Goal: Task Accomplishment & Management: Complete application form

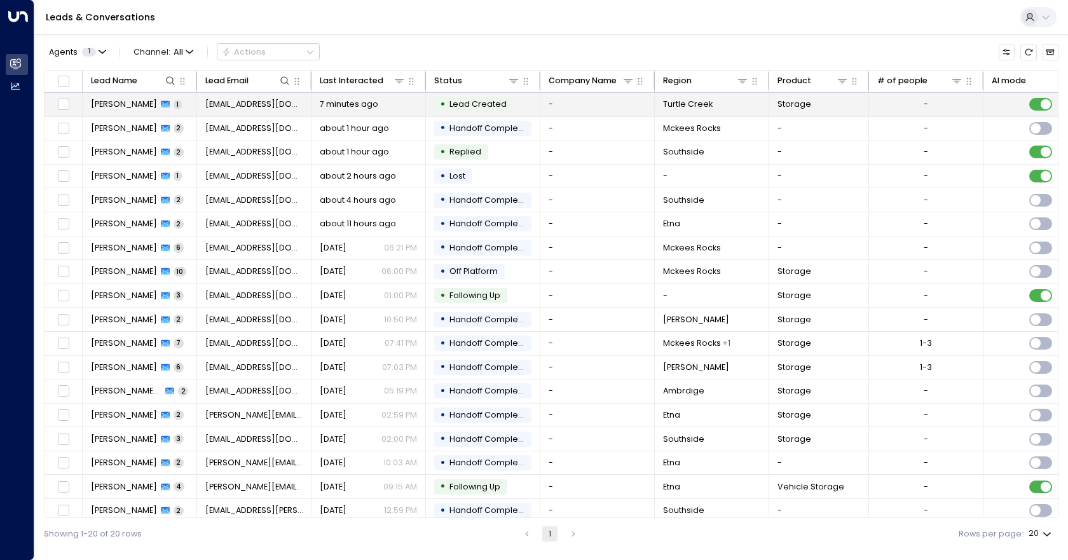
click at [617, 111] on td "-" at bounding box center [597, 105] width 114 height 24
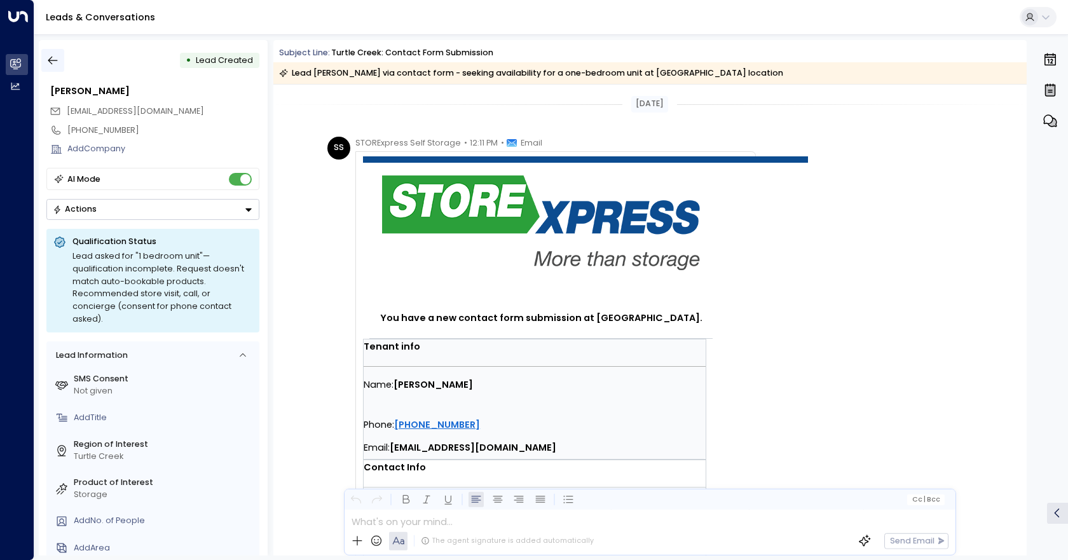
click at [51, 65] on icon "button" at bounding box center [52, 60] width 13 height 13
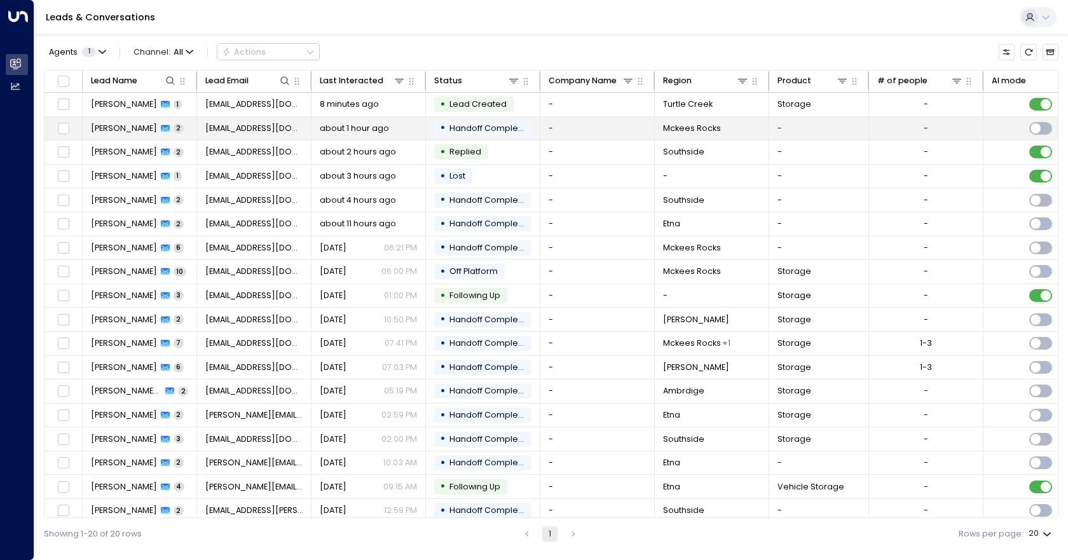
click at [603, 125] on td "-" at bounding box center [597, 129] width 114 height 24
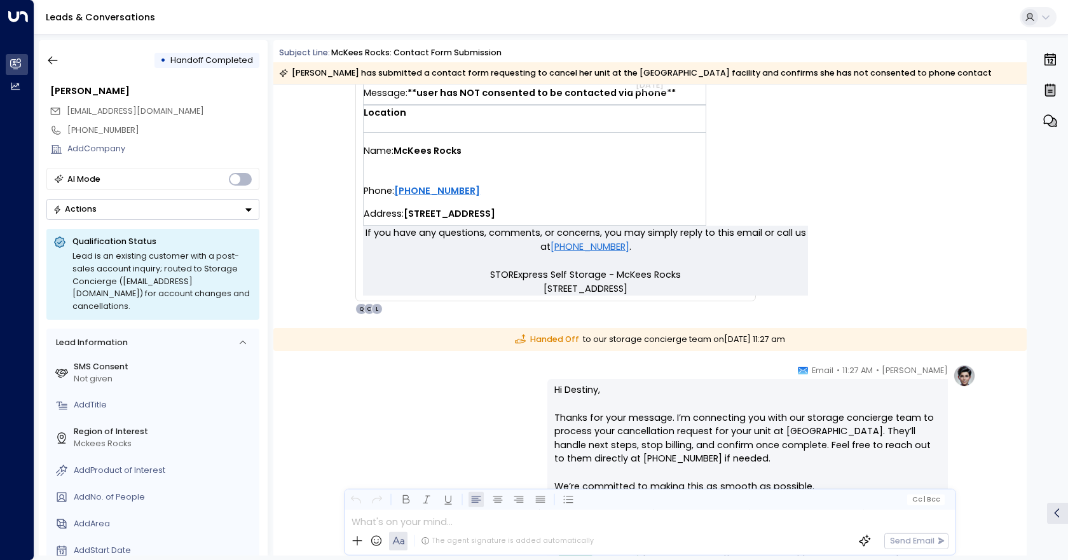
scroll to position [344, 0]
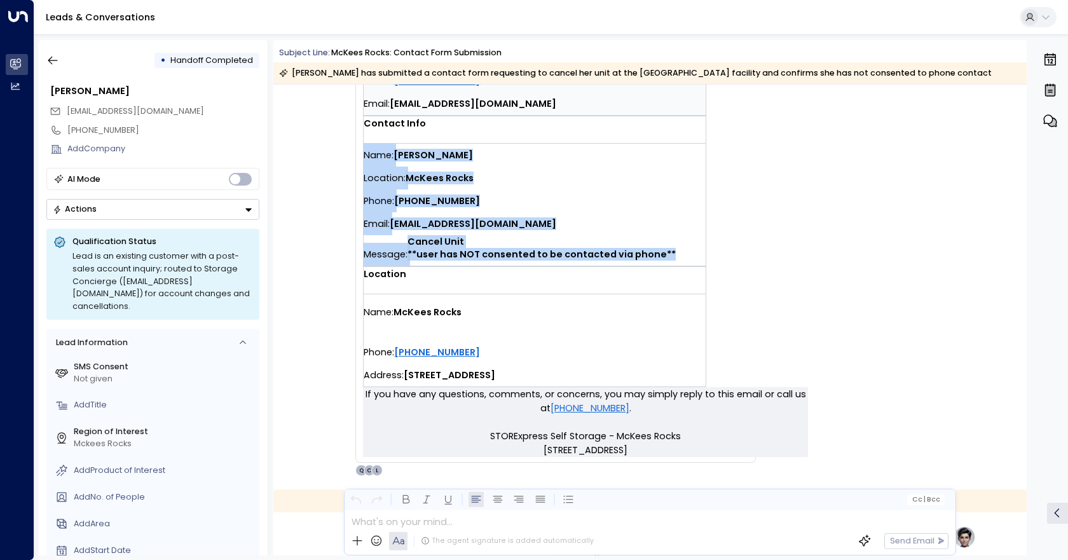
drag, startPoint x: 667, startPoint y: 252, endPoint x: 364, endPoint y: 151, distance: 319.6
click at [364, 151] on div "Name: [PERSON_NAME] Location: McKees Rocks Phone: [PHONE_NUMBER] Email: [EMAIL_…" at bounding box center [535, 205] width 342 height 122
copy div "Name: [PERSON_NAME] Location: McKees Rocks Phone: [PHONE_NUMBER] Email: [EMAIL_…"
click at [55, 65] on icon "button" at bounding box center [52, 60] width 13 height 13
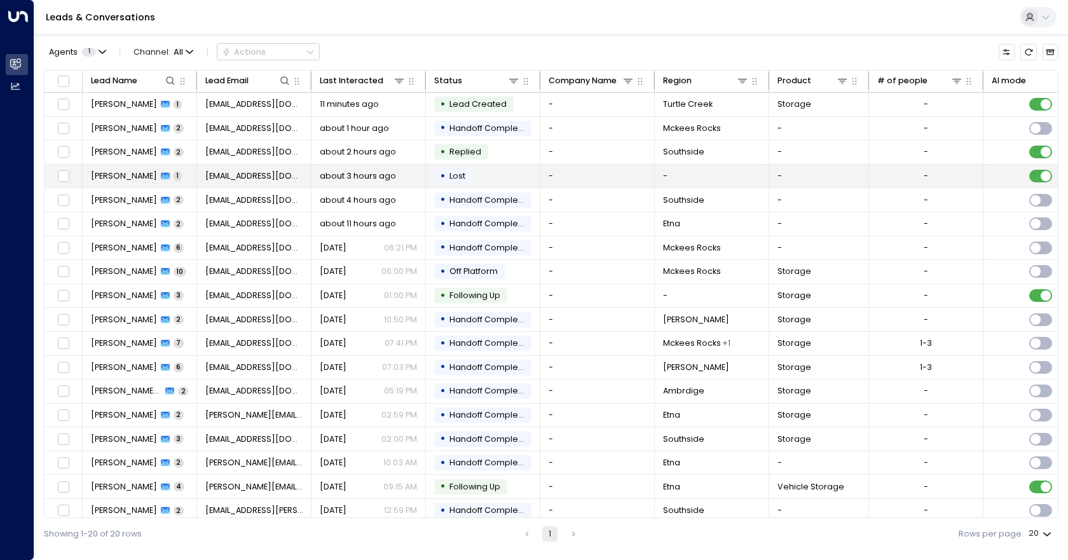
click at [508, 176] on td "• Lost" at bounding box center [483, 177] width 114 height 24
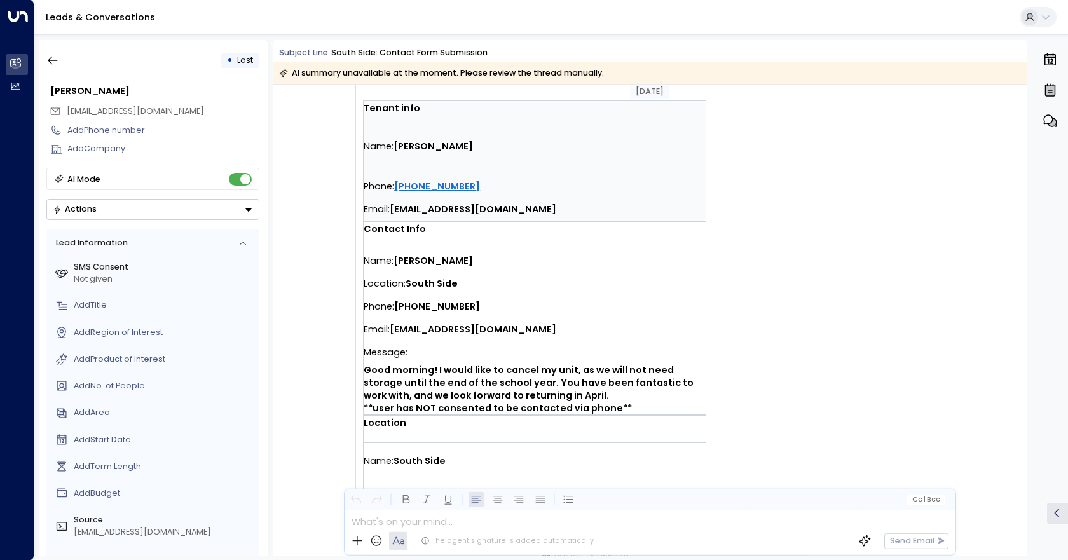
scroll to position [299, 0]
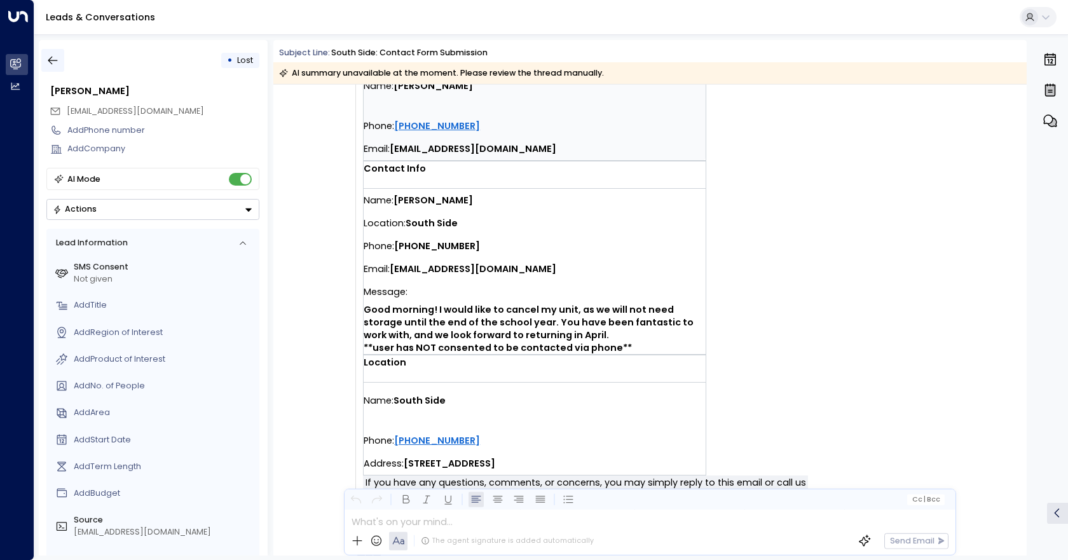
click at [59, 65] on icon "button" at bounding box center [52, 60] width 13 height 13
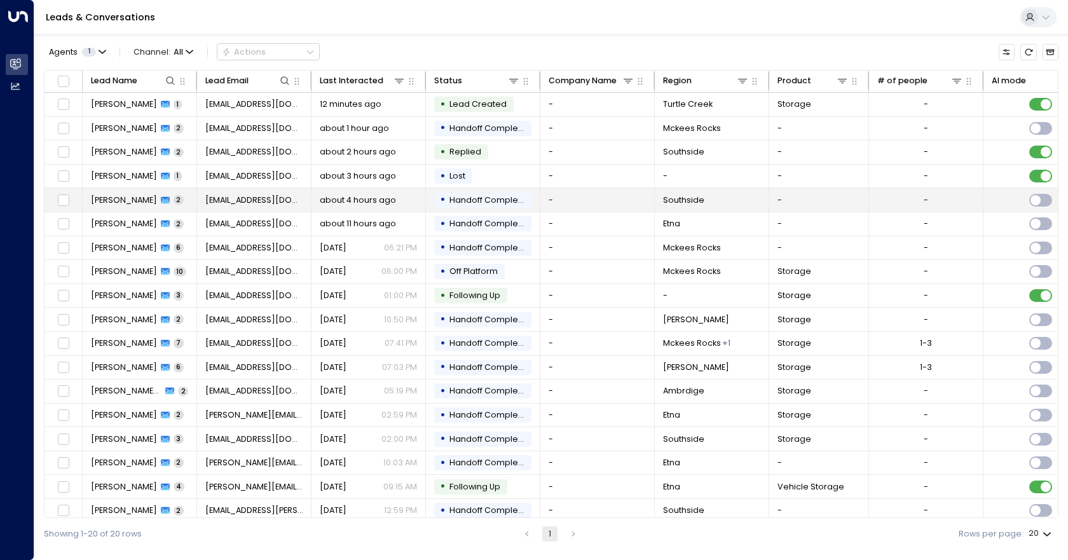
click at [534, 210] on td "• Handoff Completed" at bounding box center [483, 200] width 114 height 24
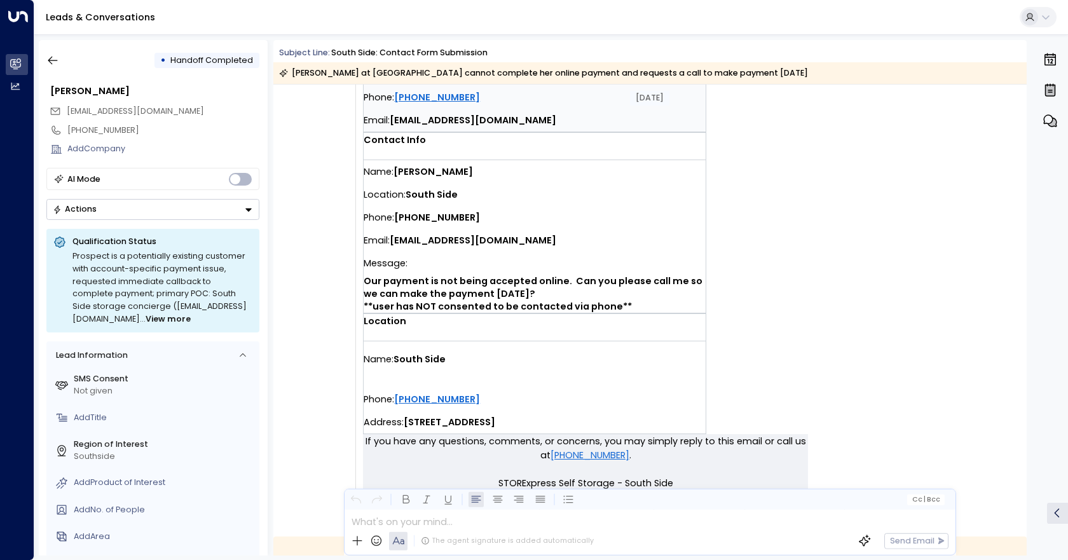
scroll to position [324, 0]
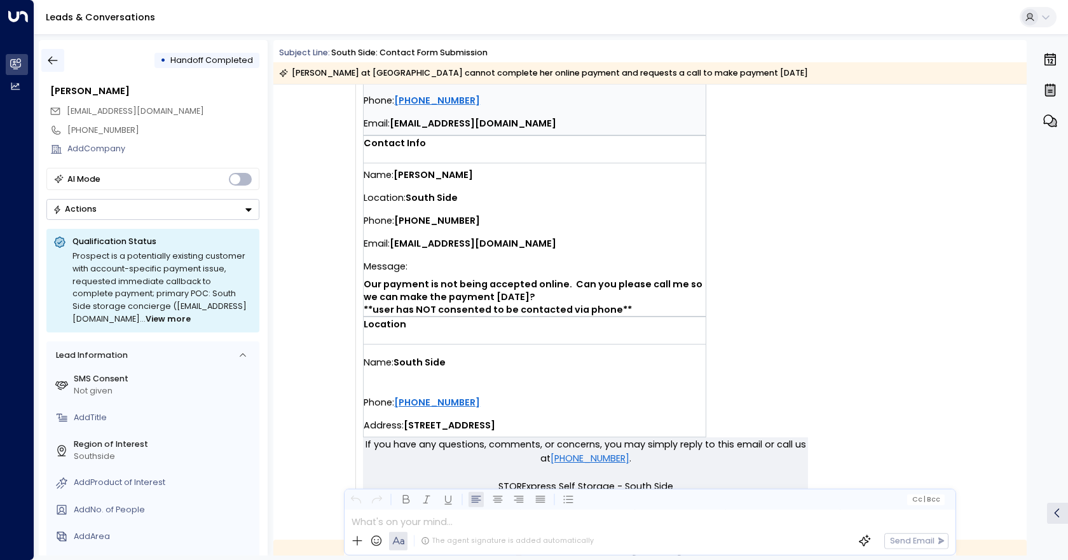
click at [50, 61] on icon "button" at bounding box center [52, 60] width 13 height 13
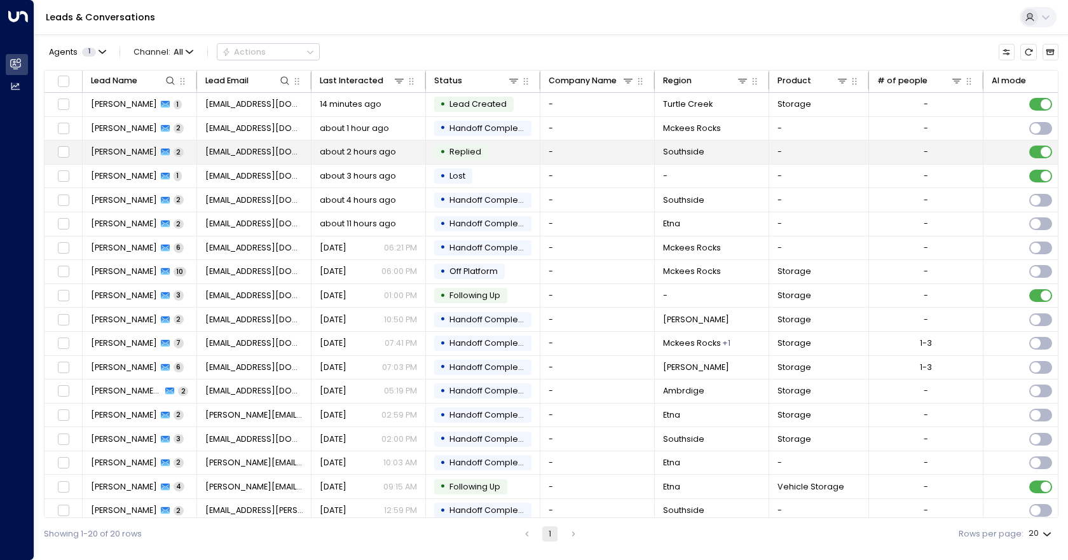
click at [517, 154] on td "• Replied" at bounding box center [483, 152] width 114 height 24
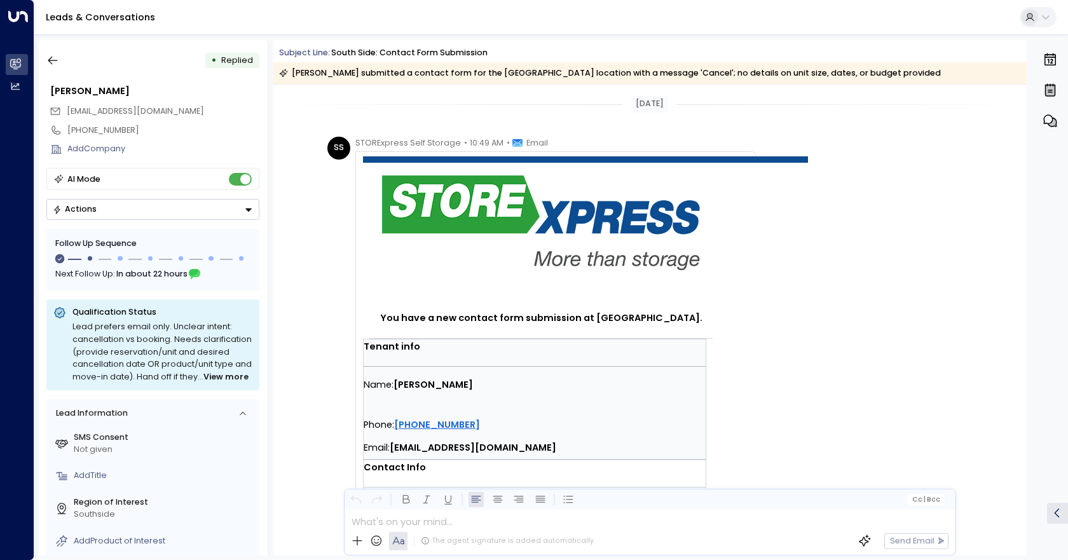
click at [179, 209] on button "Actions" at bounding box center [152, 209] width 213 height 21
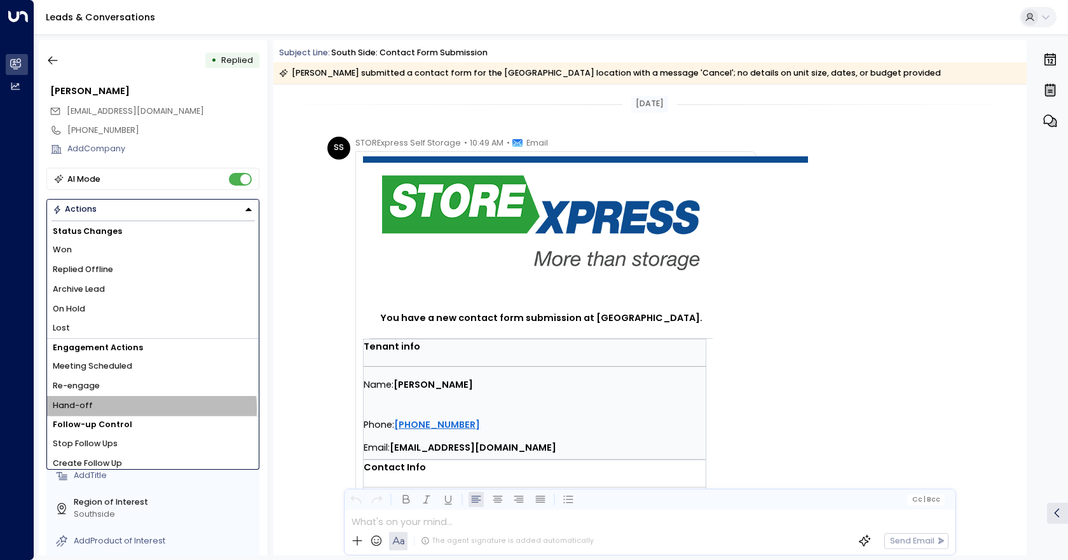
click at [123, 408] on li "Hand-off" at bounding box center [153, 406] width 212 height 20
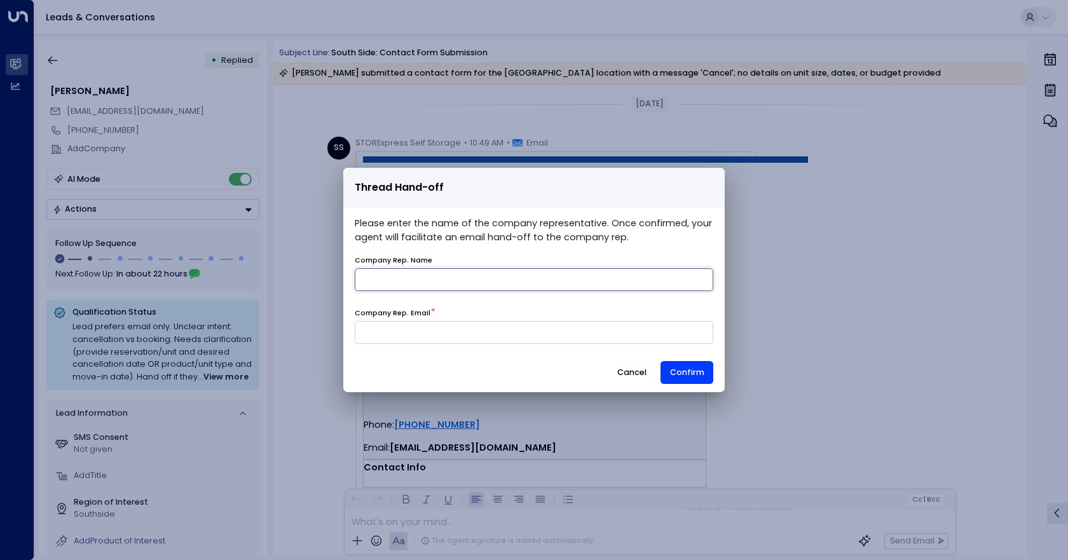
click at [442, 281] on input "name" at bounding box center [534, 279] width 358 height 23
click at [442, 280] on input "name" at bounding box center [534, 279] width 358 height 23
type input "******"
click at [440, 322] on input at bounding box center [534, 332] width 358 height 23
type input "**********"
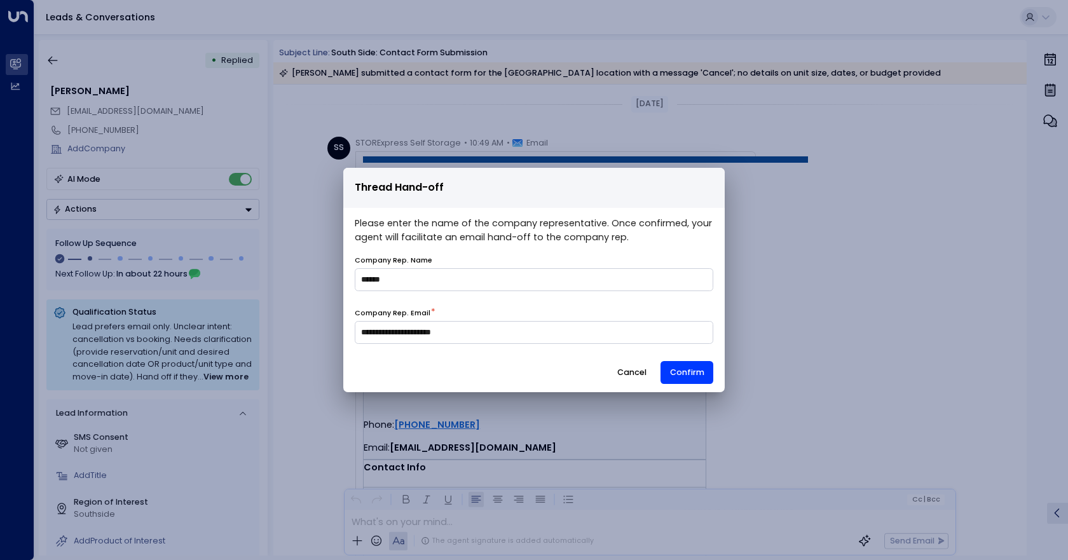
click at [706, 372] on button "Confirm" at bounding box center [686, 372] width 53 height 23
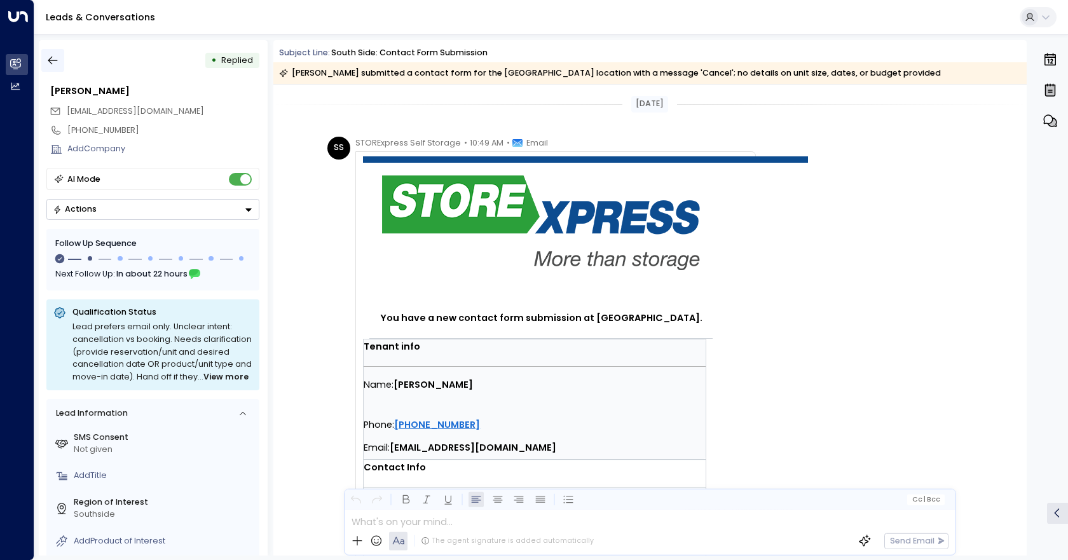
click at [44, 67] on button "button" at bounding box center [52, 60] width 23 height 23
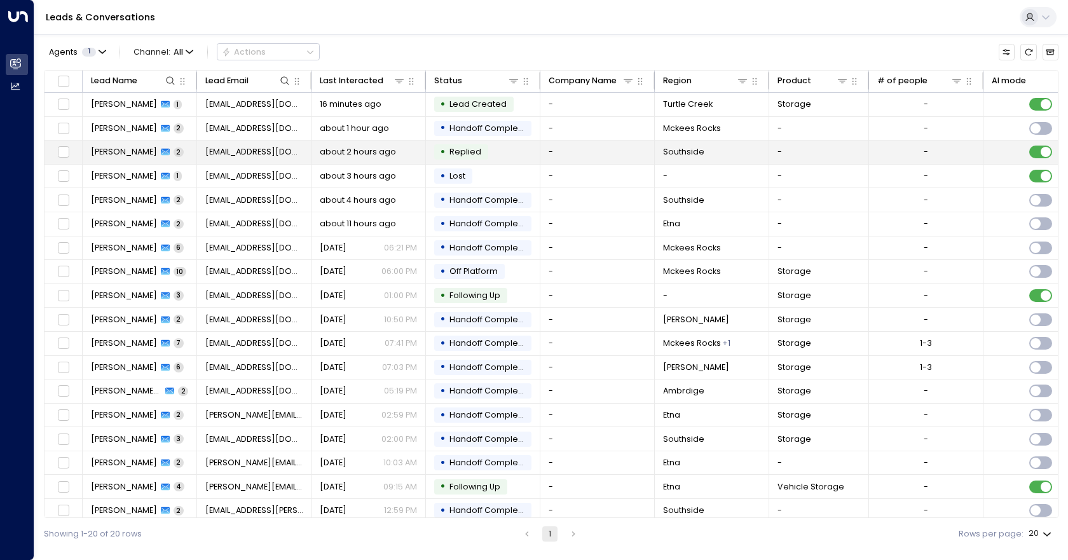
click at [496, 156] on td "• Replied" at bounding box center [483, 152] width 114 height 24
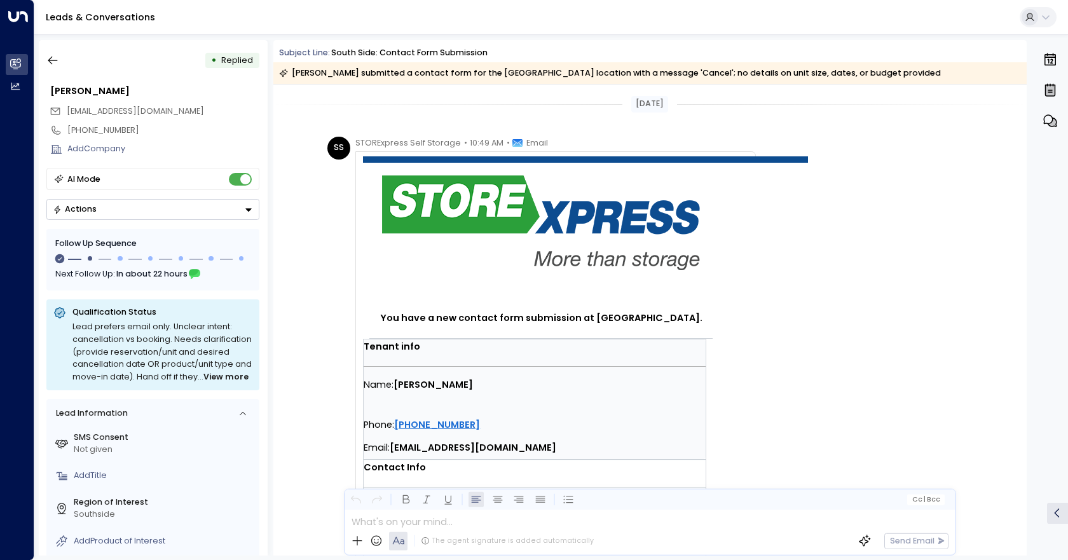
scroll to position [508, 0]
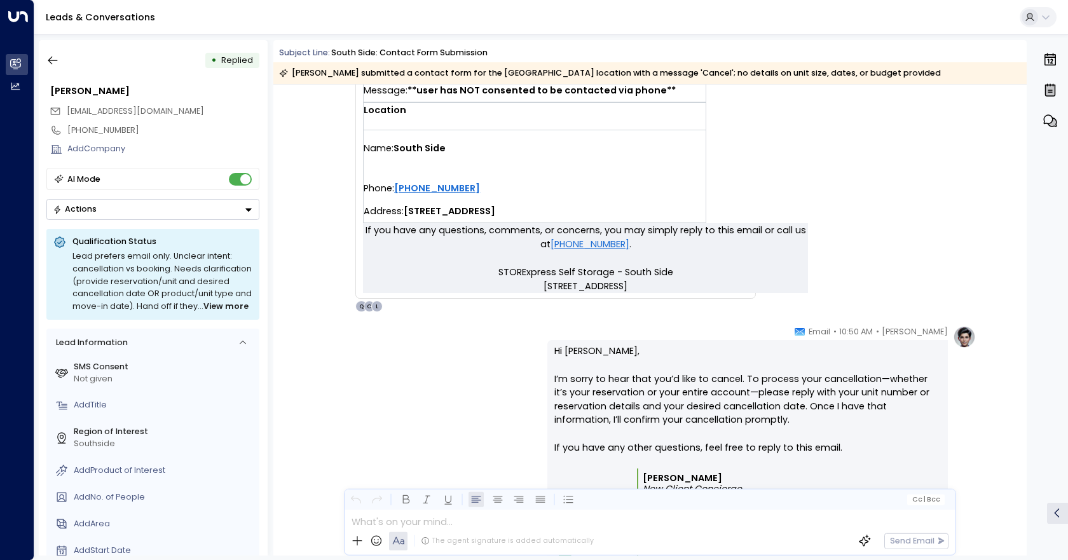
click at [197, 212] on button "Actions" at bounding box center [152, 209] width 213 height 21
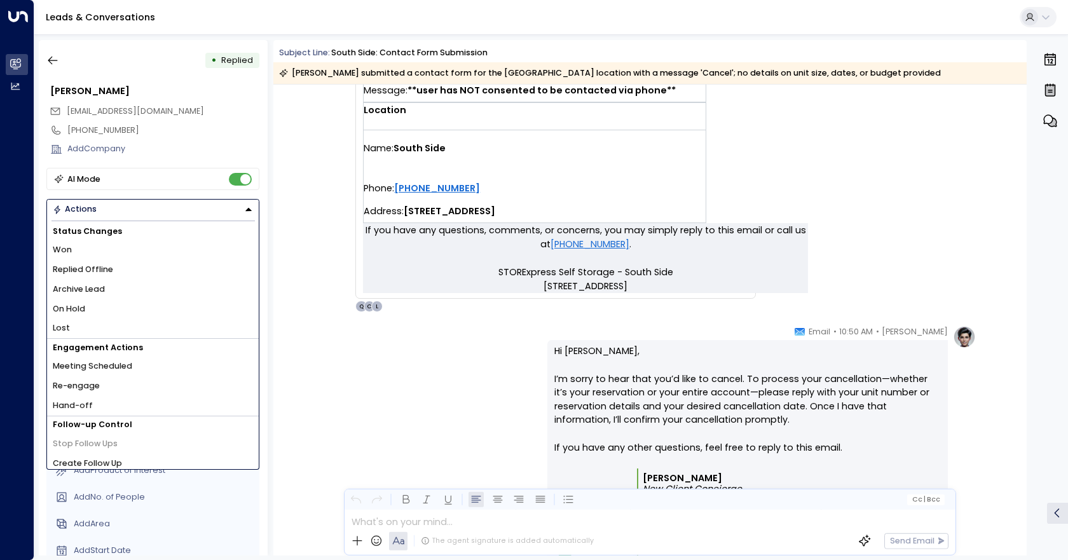
click at [95, 403] on li "Hand-off" at bounding box center [153, 406] width 212 height 20
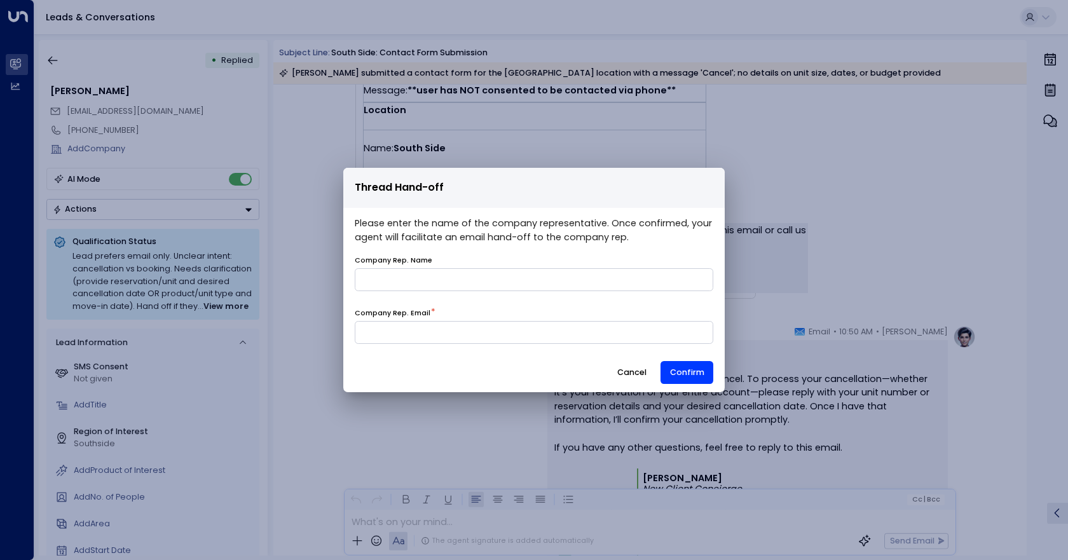
click at [629, 372] on button "Cancel" at bounding box center [631, 372] width 49 height 23
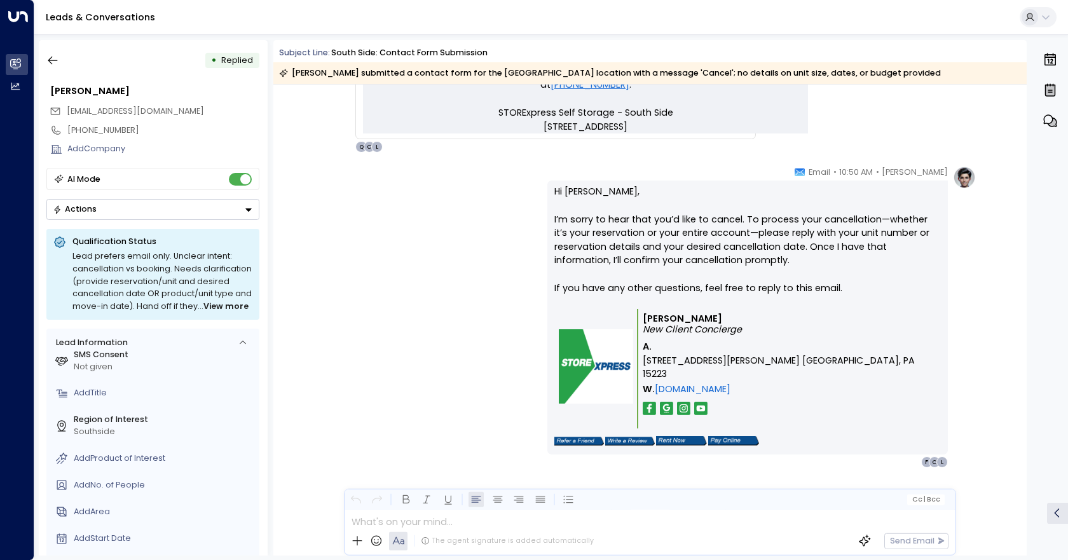
scroll to position [24, 0]
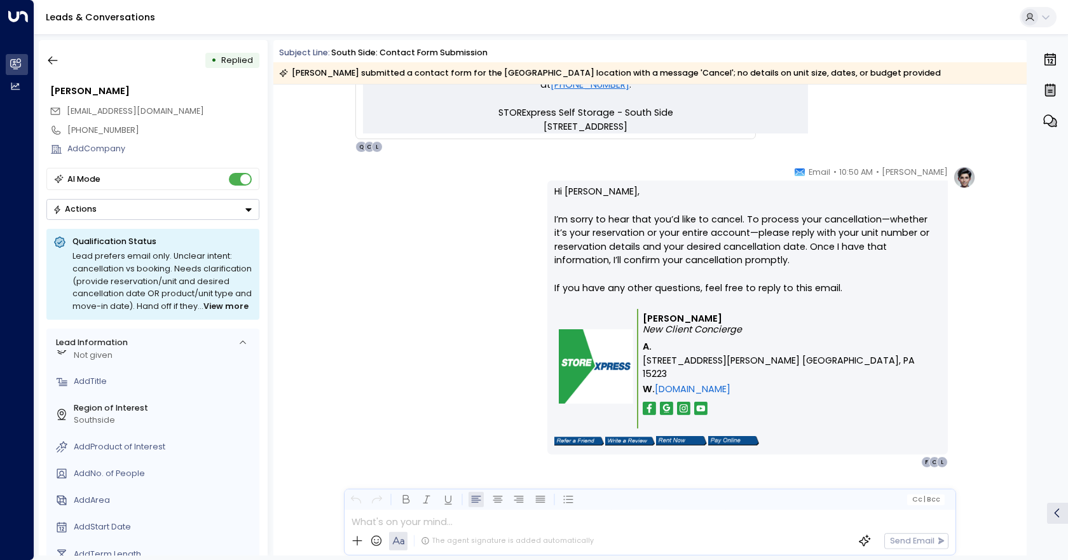
click at [235, 214] on button "Actions" at bounding box center [152, 209] width 213 height 21
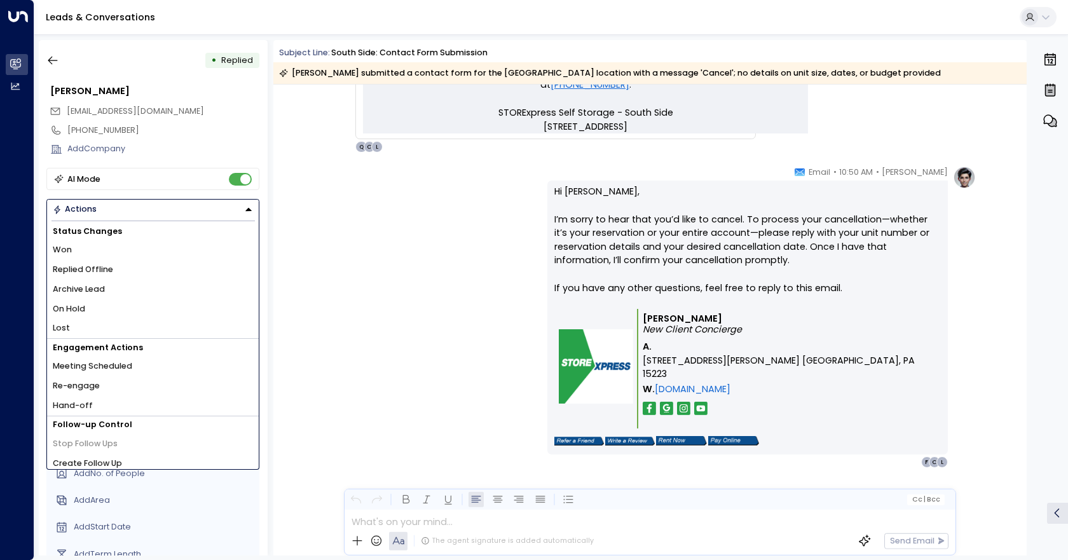
click at [116, 411] on li "Hand-off" at bounding box center [153, 406] width 212 height 20
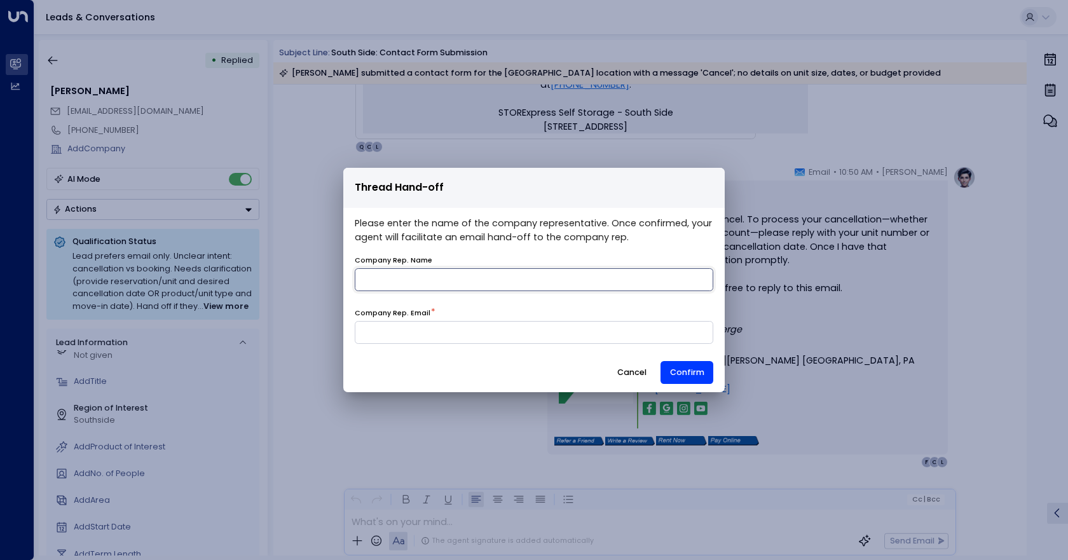
click at [435, 285] on input "name" at bounding box center [534, 279] width 358 height 23
type input "*******"
click at [423, 329] on input at bounding box center [534, 332] width 358 height 23
type input "**********"
click at [690, 372] on button "Confirm" at bounding box center [686, 372] width 53 height 23
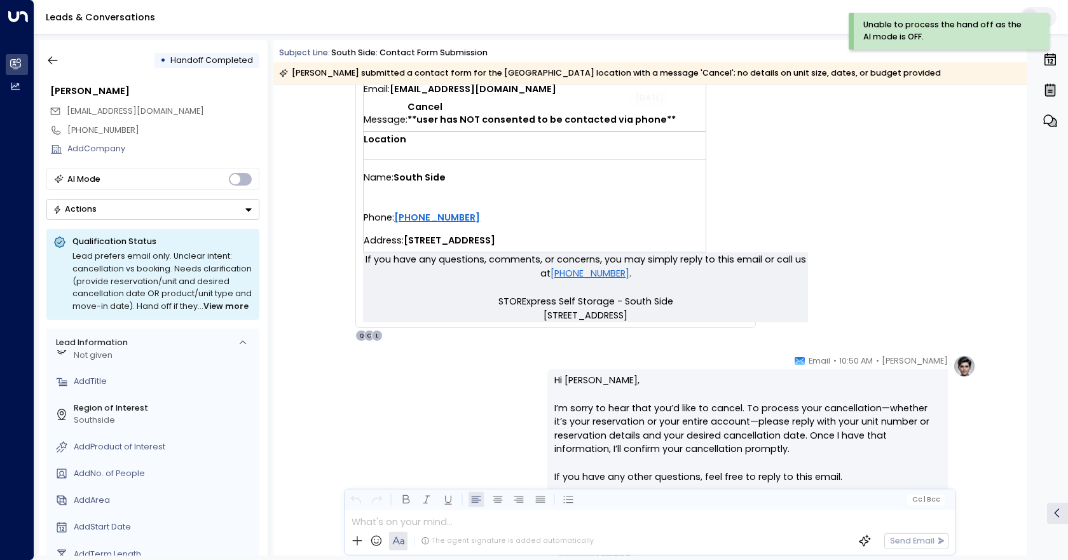
scroll to position [460, 0]
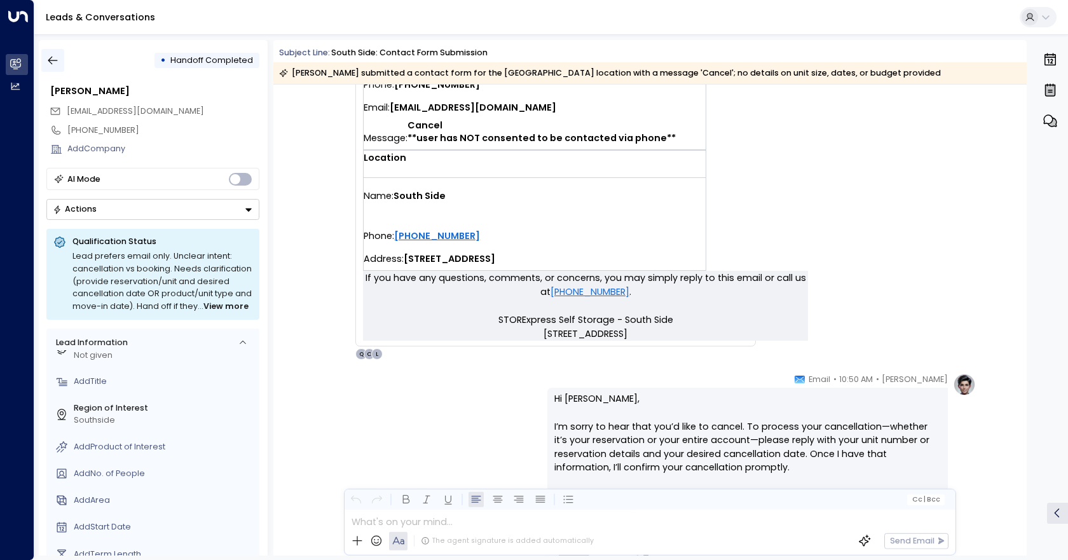
click at [45, 58] on button "button" at bounding box center [52, 60] width 23 height 23
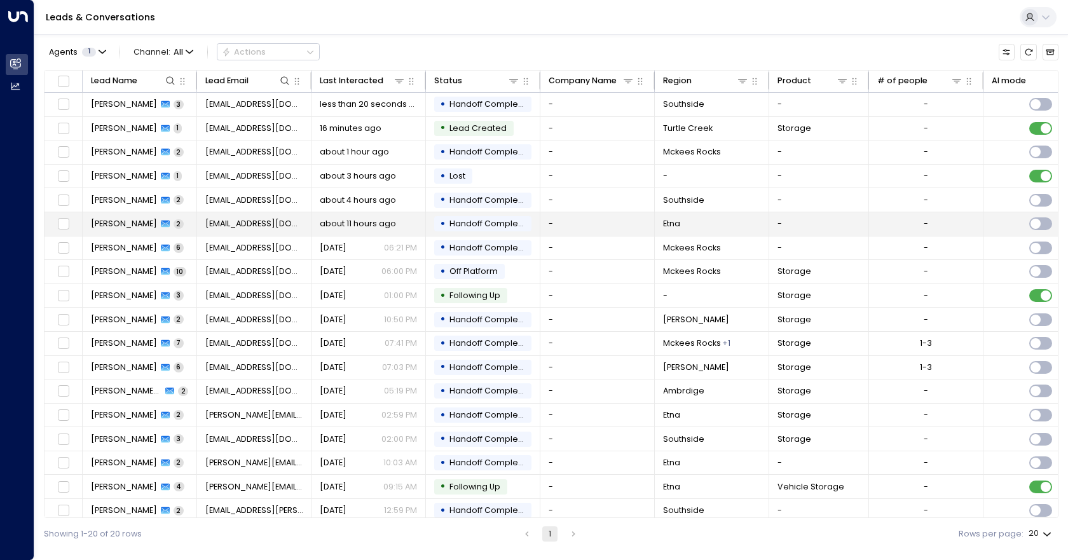
click at [506, 221] on span "Handoff Completed" at bounding box center [490, 223] width 83 height 11
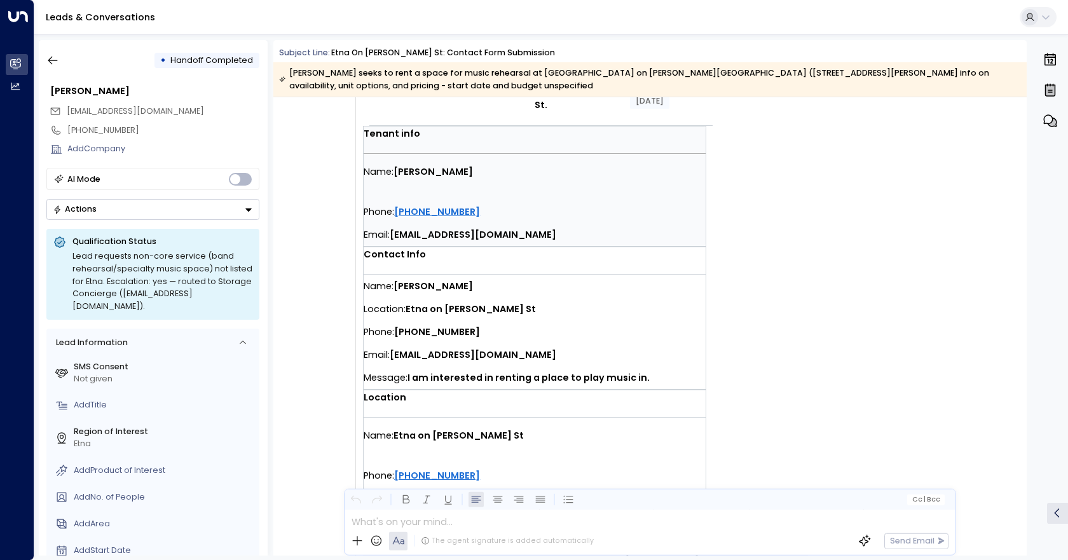
scroll to position [749, 0]
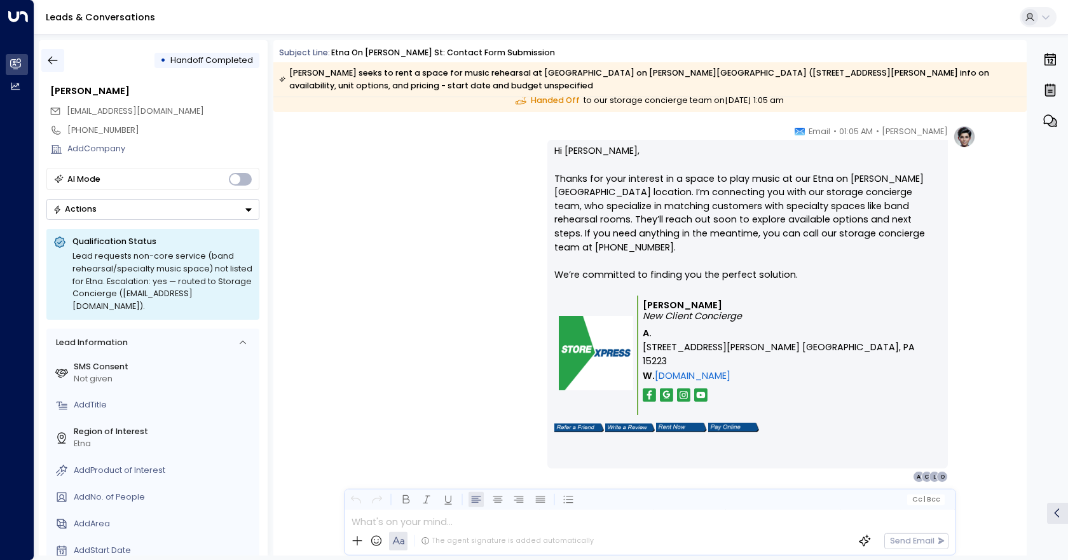
click at [48, 59] on icon "button" at bounding box center [52, 60] width 13 height 13
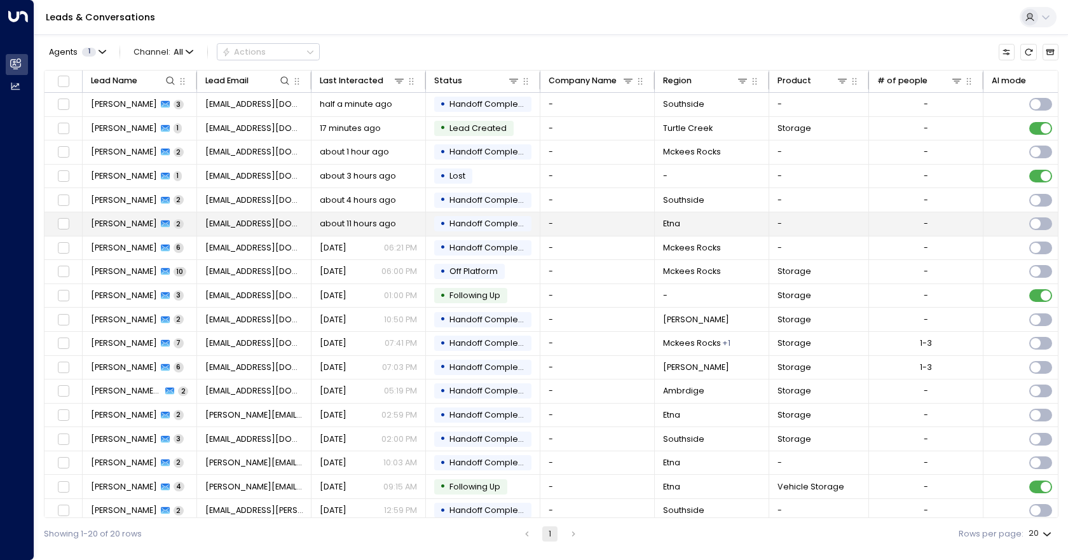
click at [603, 229] on td "-" at bounding box center [597, 224] width 114 height 24
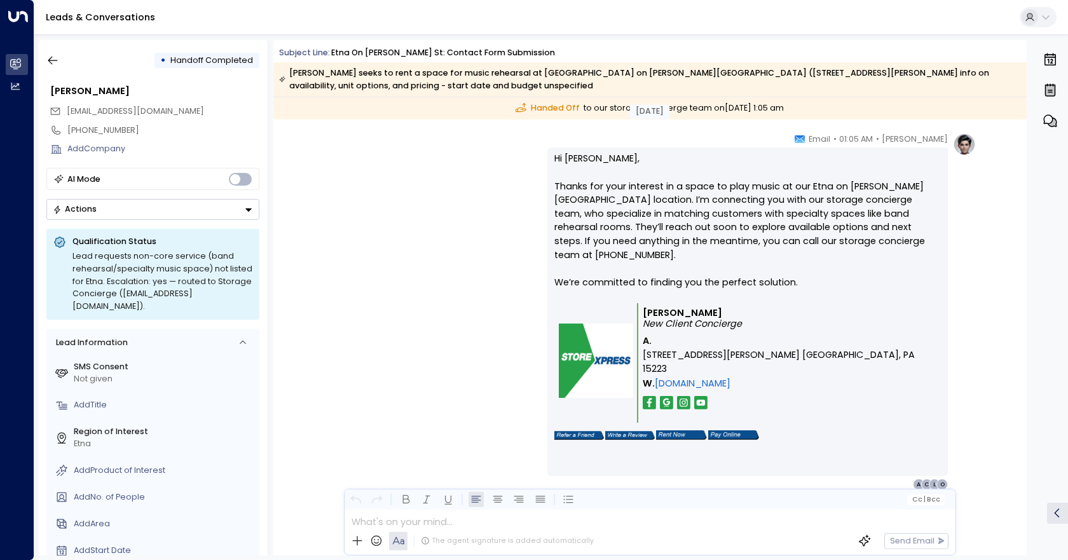
scroll to position [749, 0]
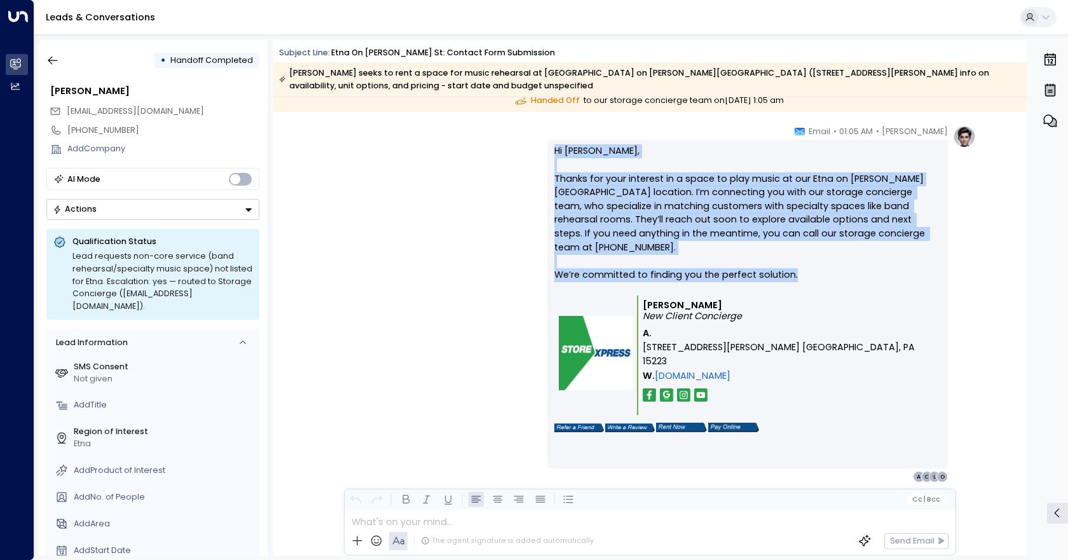
drag, startPoint x: 550, startPoint y: 151, endPoint x: 815, endPoint y: 262, distance: 287.7
click at [815, 262] on div "Hi [PERSON_NAME], Thanks for your interest in a space to play music at our Etna…" at bounding box center [747, 304] width 400 height 329
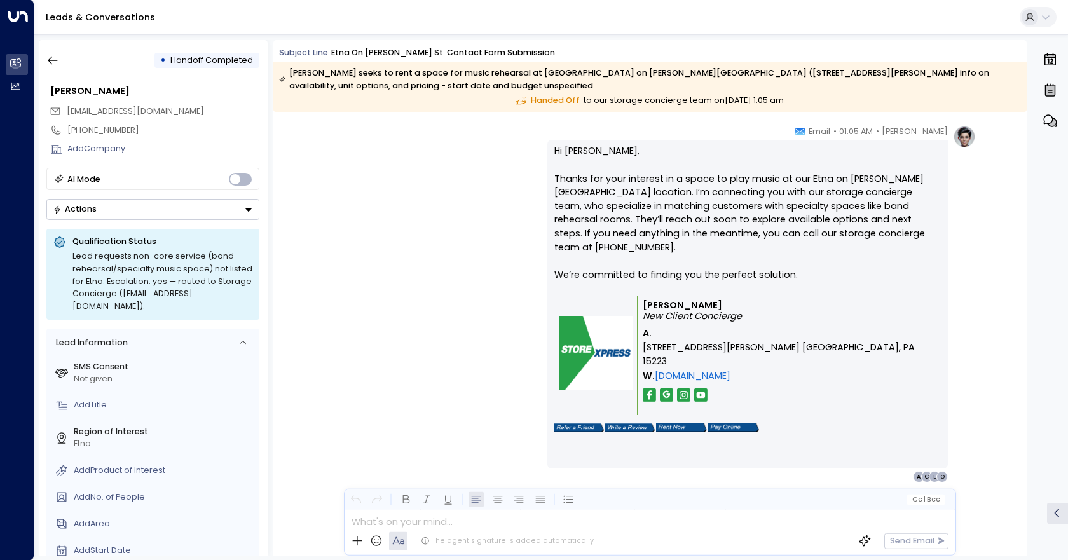
click at [705, 300] on p "[PERSON_NAME] New Client Concierge" at bounding box center [790, 311] width 294 height 22
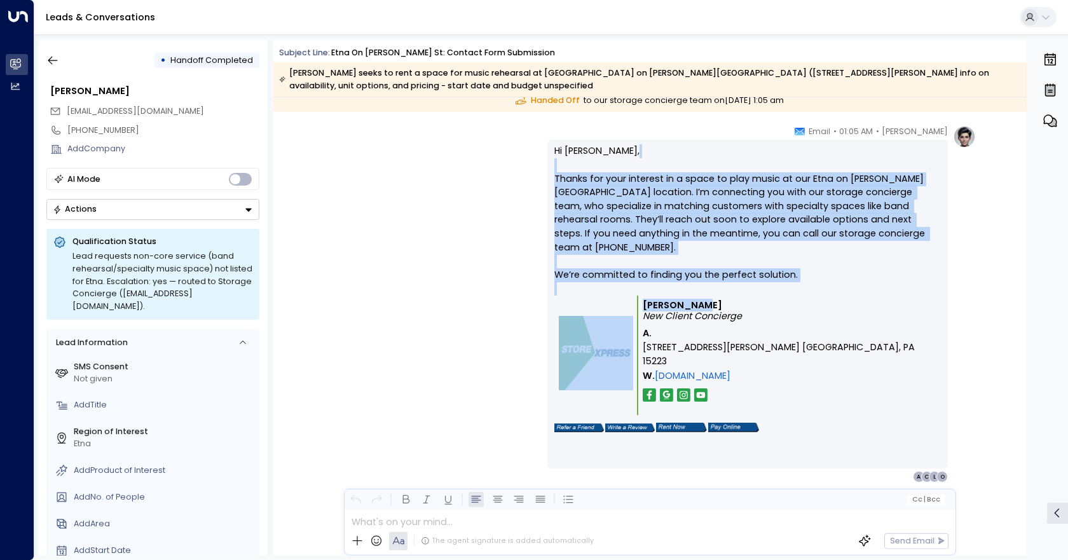
drag, startPoint x: 769, startPoint y: 292, endPoint x: 555, endPoint y: 160, distance: 252.0
click at [555, 160] on div "Hi [PERSON_NAME], Thanks for your interest in a space to play music at our Etna…" at bounding box center [747, 303] width 386 height 319
click at [662, 266] on p "Hi [PERSON_NAME], Thanks for your interest in a space to play music at our Etna…" at bounding box center [747, 219] width 386 height 151
drag, startPoint x: 744, startPoint y: 304, endPoint x: 554, endPoint y: 150, distance: 245.0
click at [554, 150] on div "Hi [PERSON_NAME], Thanks for your interest in a space to play music at our Etna…" at bounding box center [747, 303] width 386 height 319
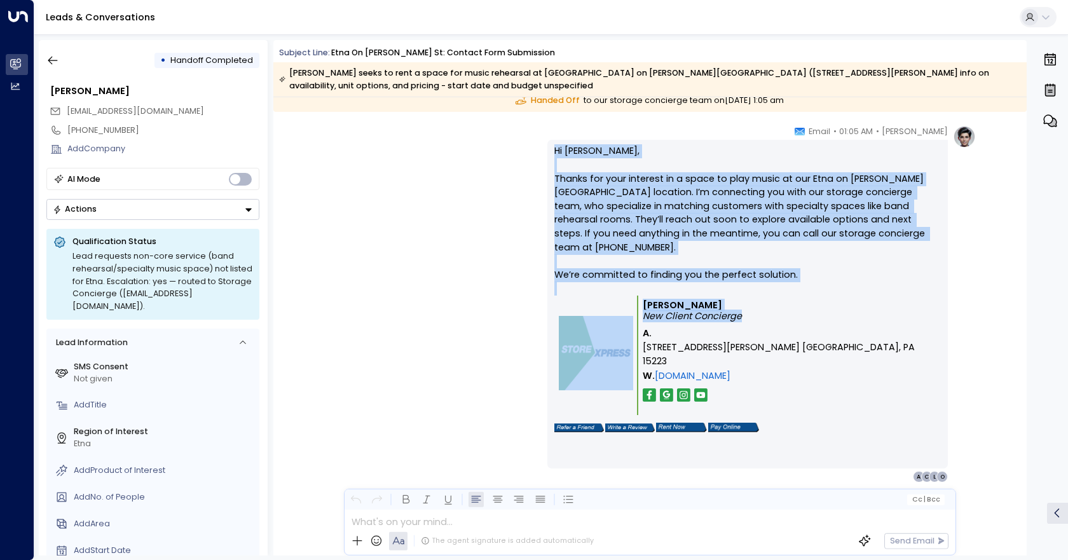
copy div "Hi [PERSON_NAME], Thanks for your interest in a space to play music at our Etna…"
click at [222, 207] on button "Actions" at bounding box center [152, 209] width 213 height 21
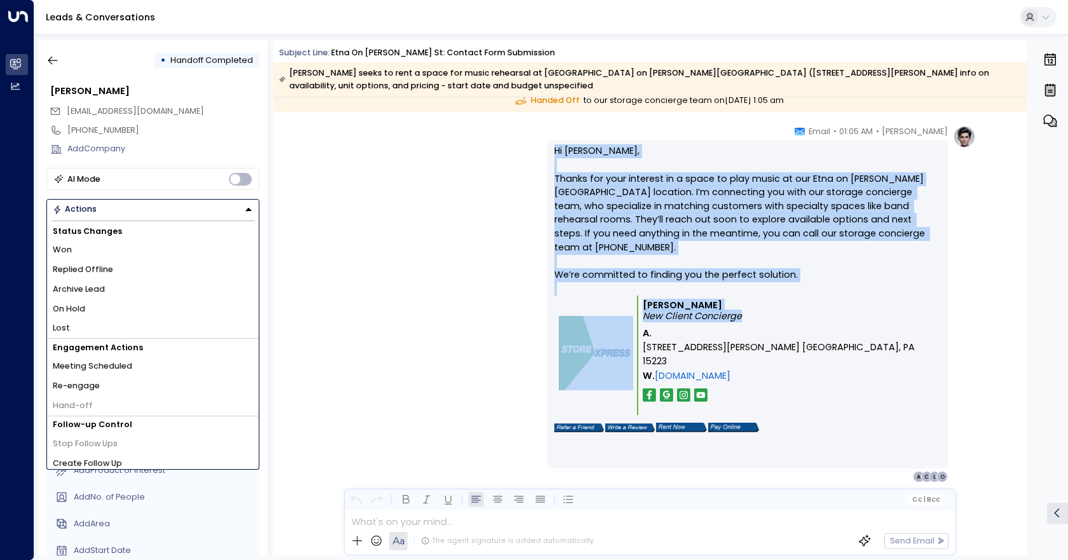
click at [369, 292] on div "[PERSON_NAME] • 01:05 AM • Email Hi [PERSON_NAME], Thanks for your interest in …" at bounding box center [649, 303] width 652 height 357
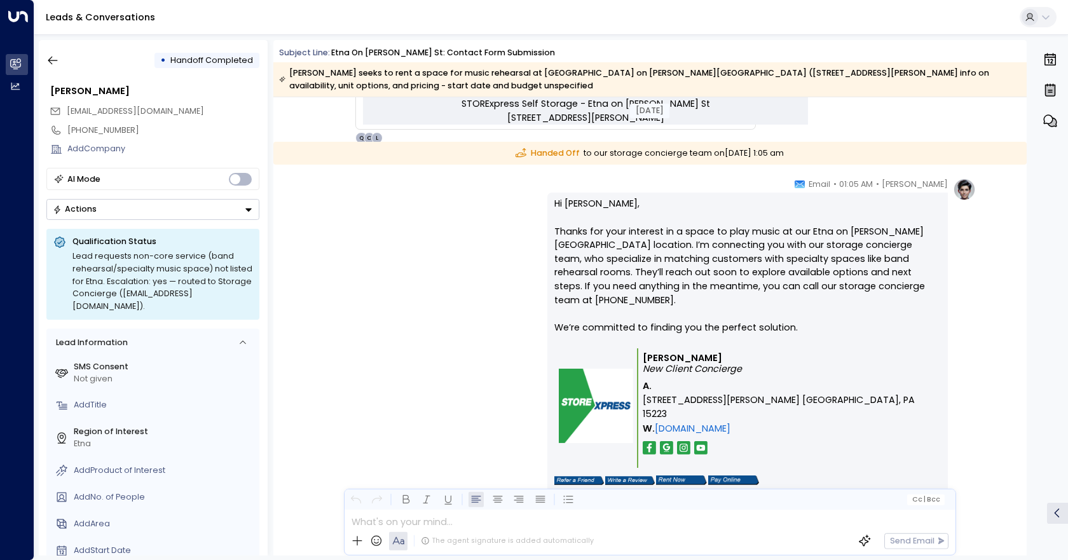
scroll to position [699, 0]
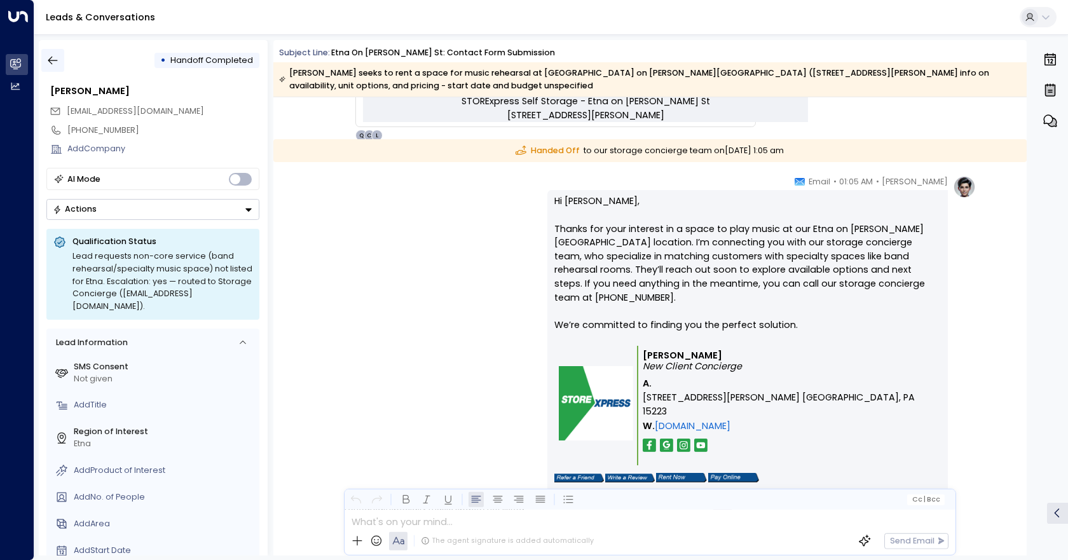
click at [58, 56] on icon "button" at bounding box center [52, 60] width 13 height 13
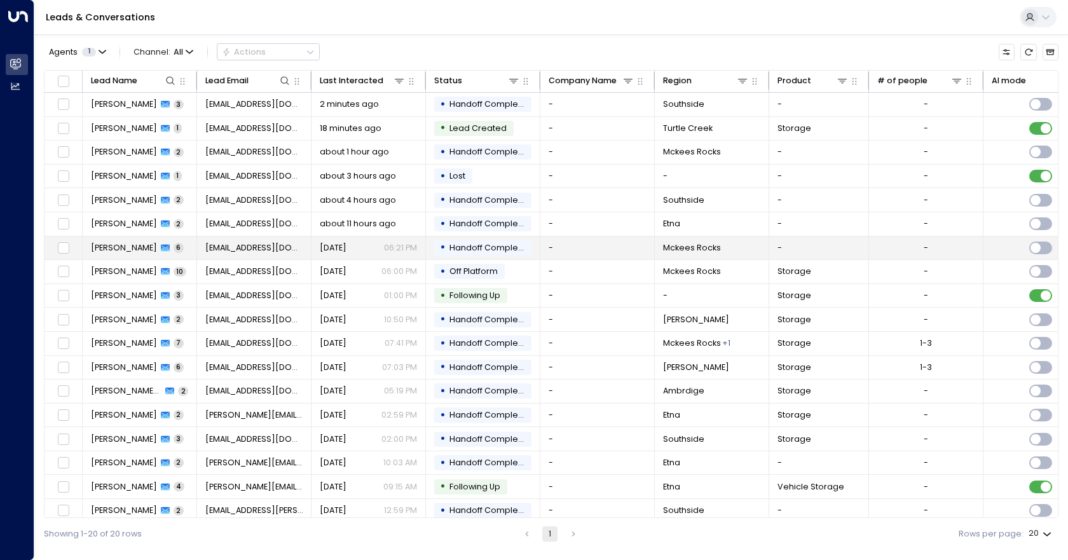
click at [597, 251] on td "-" at bounding box center [597, 248] width 114 height 24
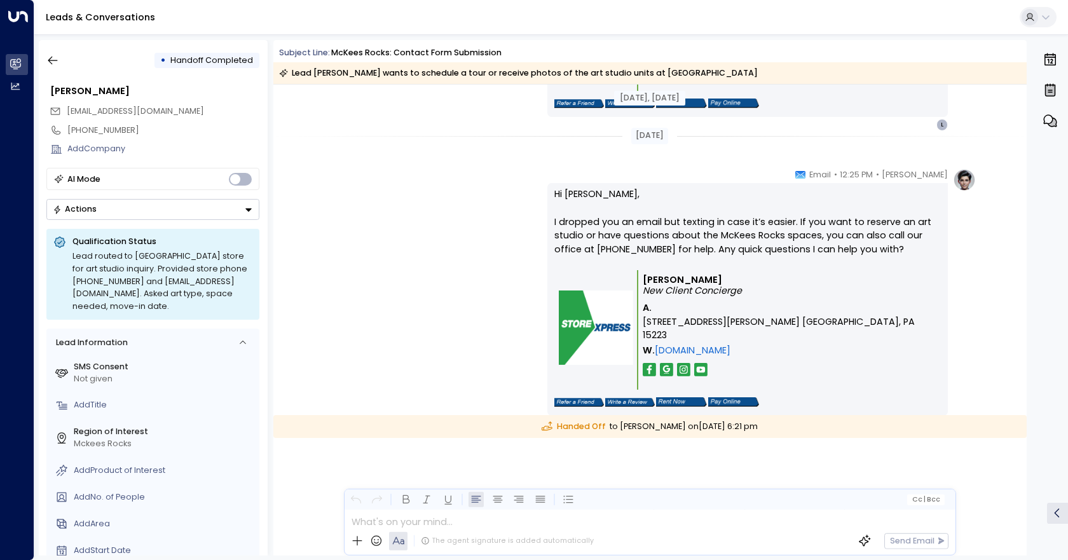
scroll to position [2204, 0]
